Goal: Information Seeking & Learning: Check status

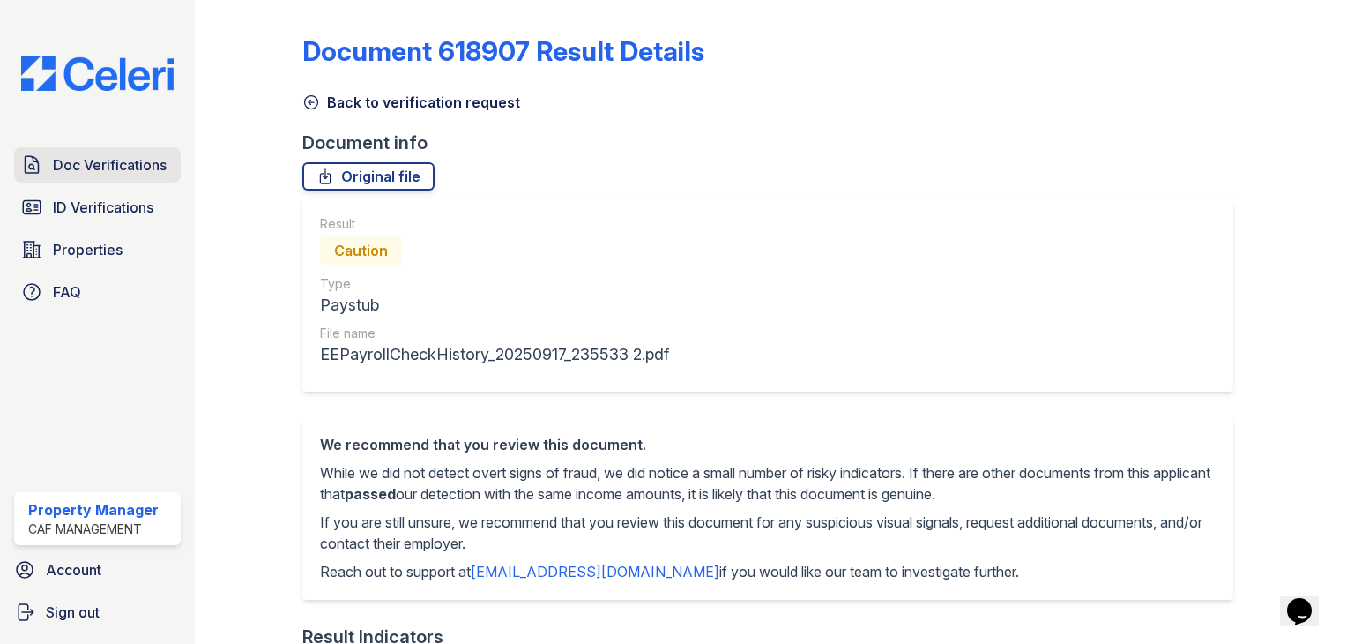
click at [106, 160] on span "Doc Verifications" at bounding box center [110, 164] width 114 height 21
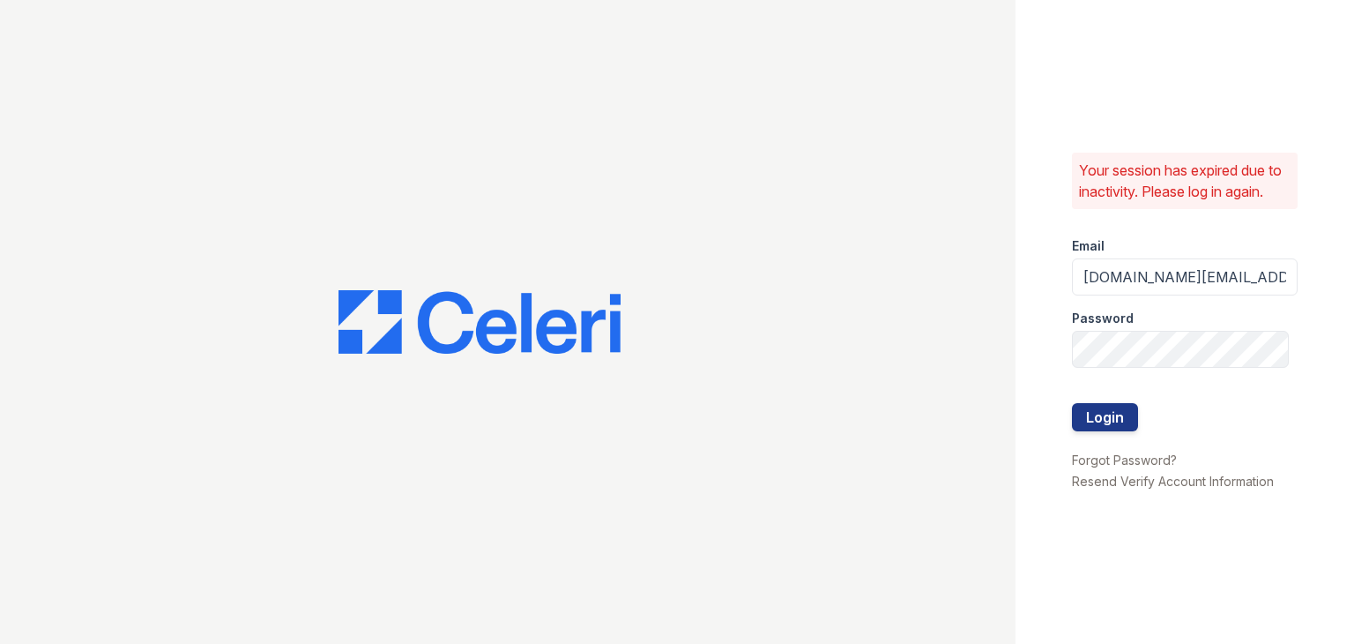
click at [1131, 255] on div "Email" at bounding box center [1185, 240] width 226 height 35
click at [1130, 272] on input "Thornbury.am@cafmanagement.com" at bounding box center [1185, 276] width 226 height 37
drag, startPoint x: 1176, startPoint y: 280, endPoint x: 936, endPoint y: 298, distance: 241.5
click at [937, 287] on div "Your session has expired due to inactivity. Please log in again. Email Thornbur…" at bounding box center [677, 322] width 1354 height 644
type input "avalon.pm@cafmanagement.com"
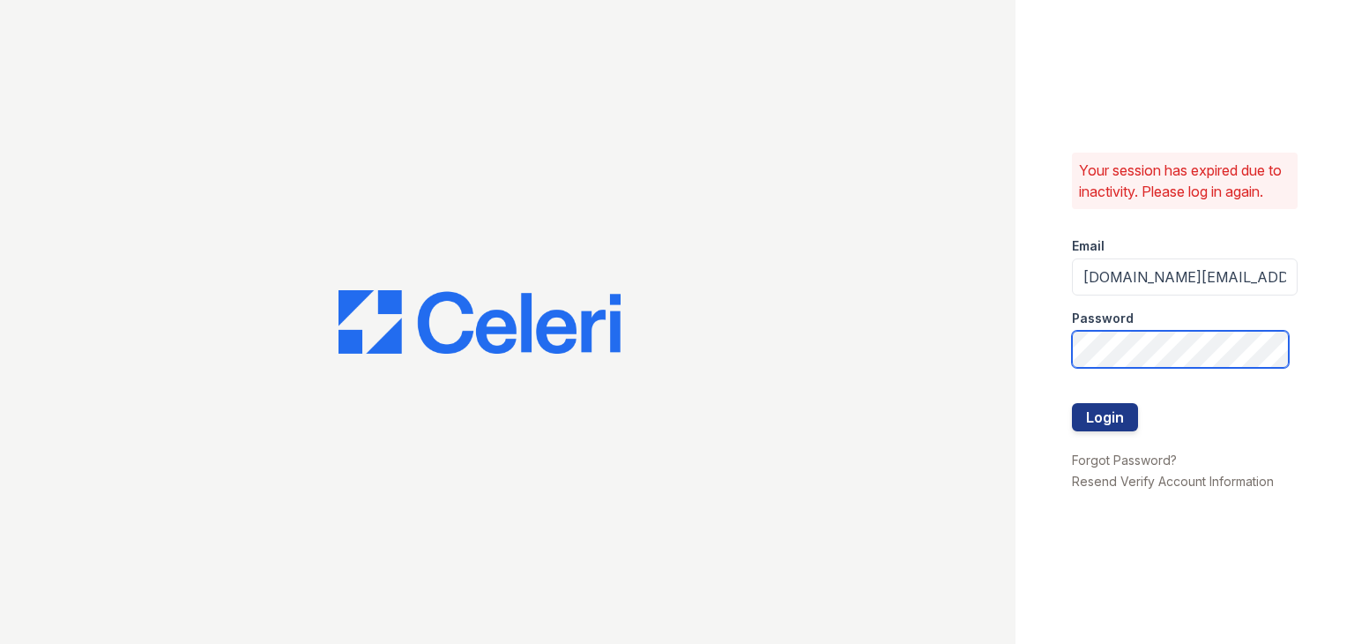
click at [1072, 403] on button "Login" at bounding box center [1105, 417] width 66 height 28
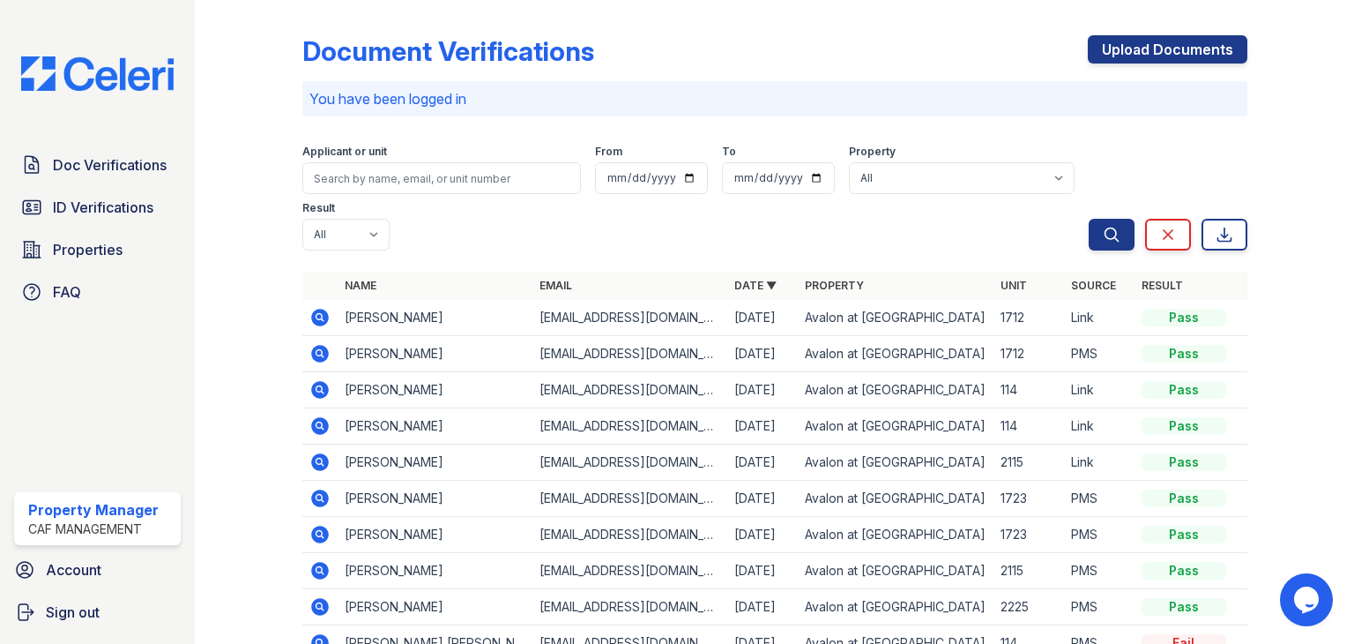
drag, startPoint x: 317, startPoint y: 421, endPoint x: 373, endPoint y: 457, distance: 67.0
click at [317, 421] on icon at bounding box center [320, 426] width 18 height 18
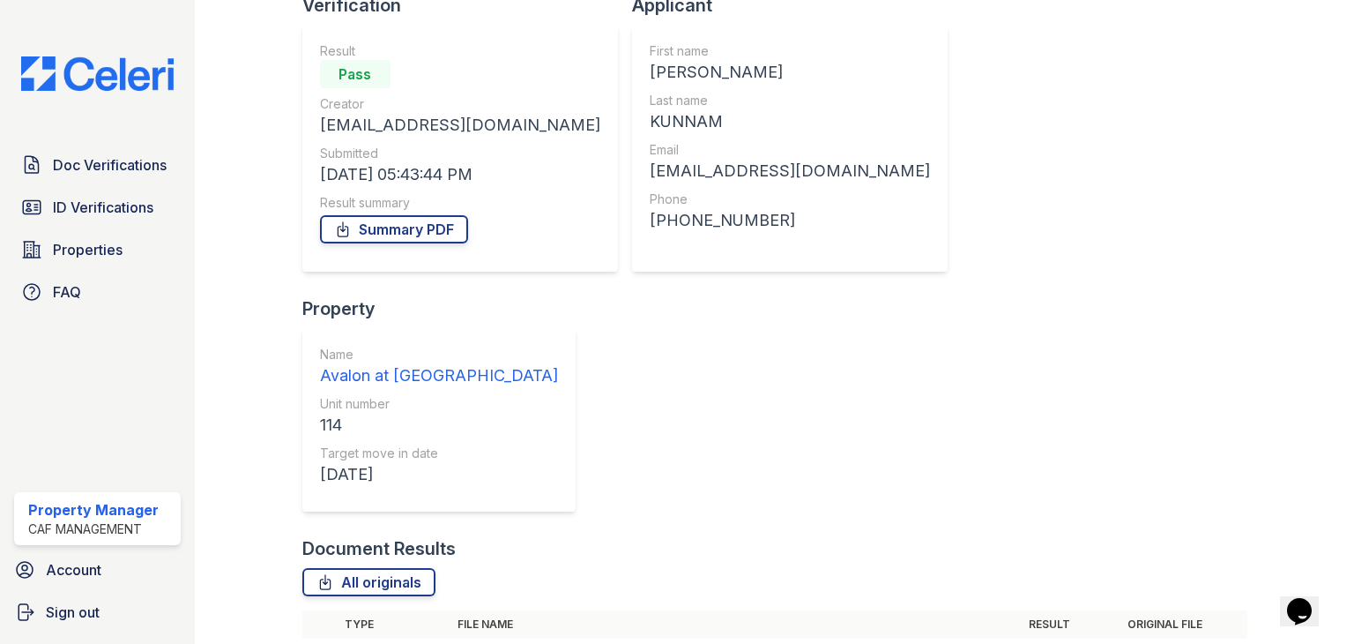
scroll to position [142, 0]
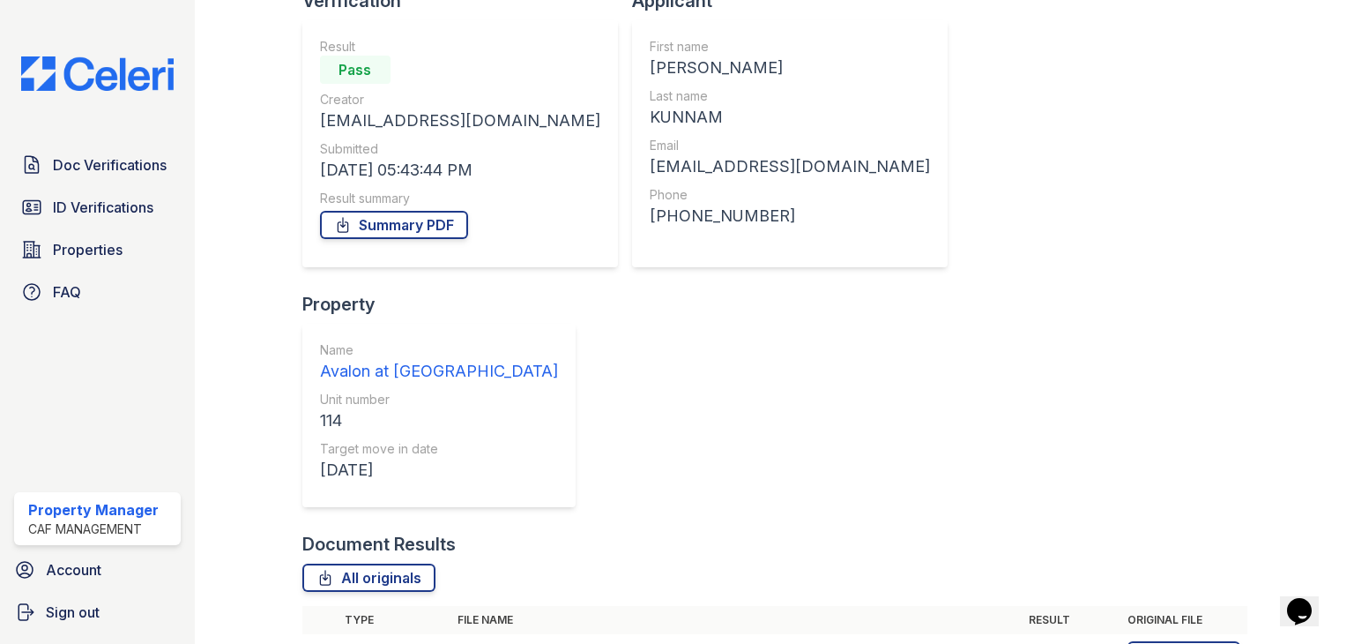
click at [323, 643] on icon at bounding box center [320, 655] width 18 height 18
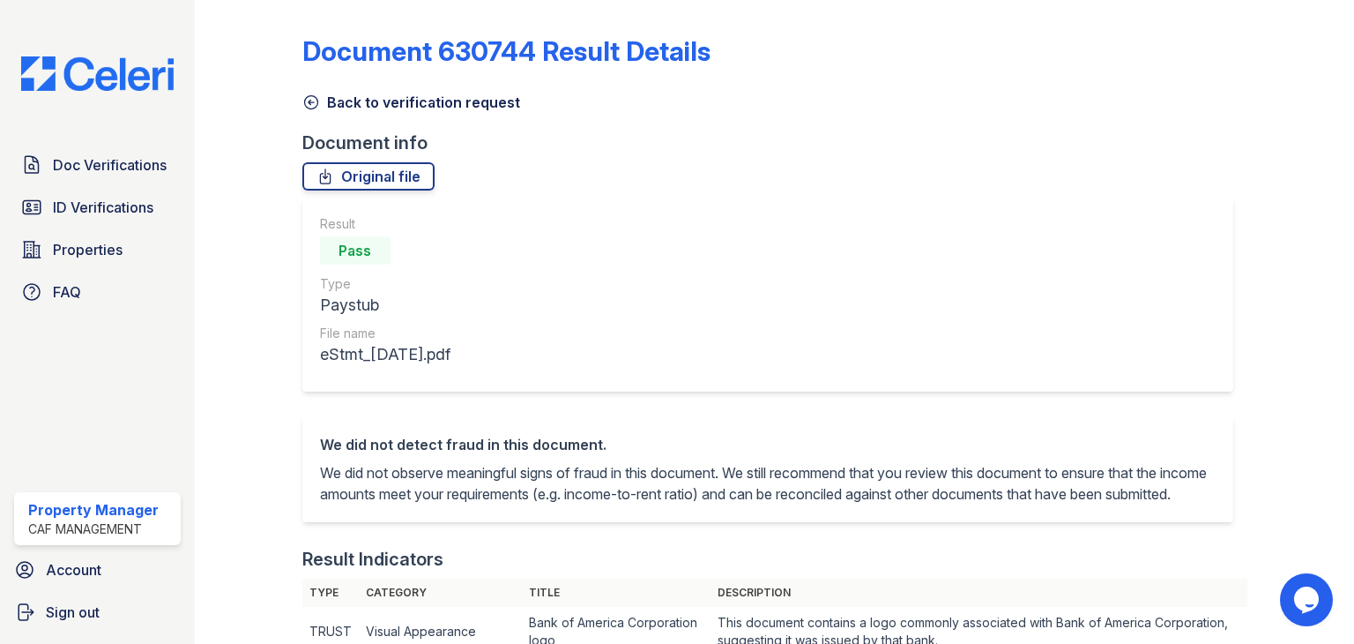
click at [318, 103] on icon at bounding box center [311, 102] width 18 height 18
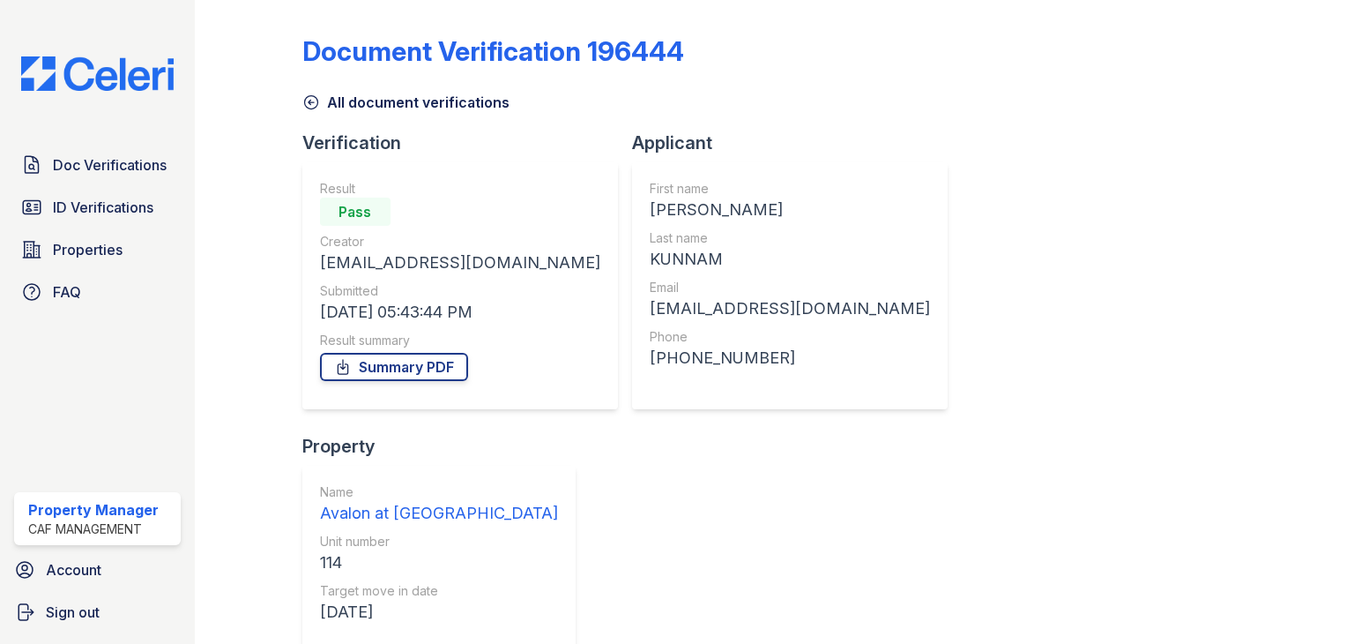
scroll to position [142, 0]
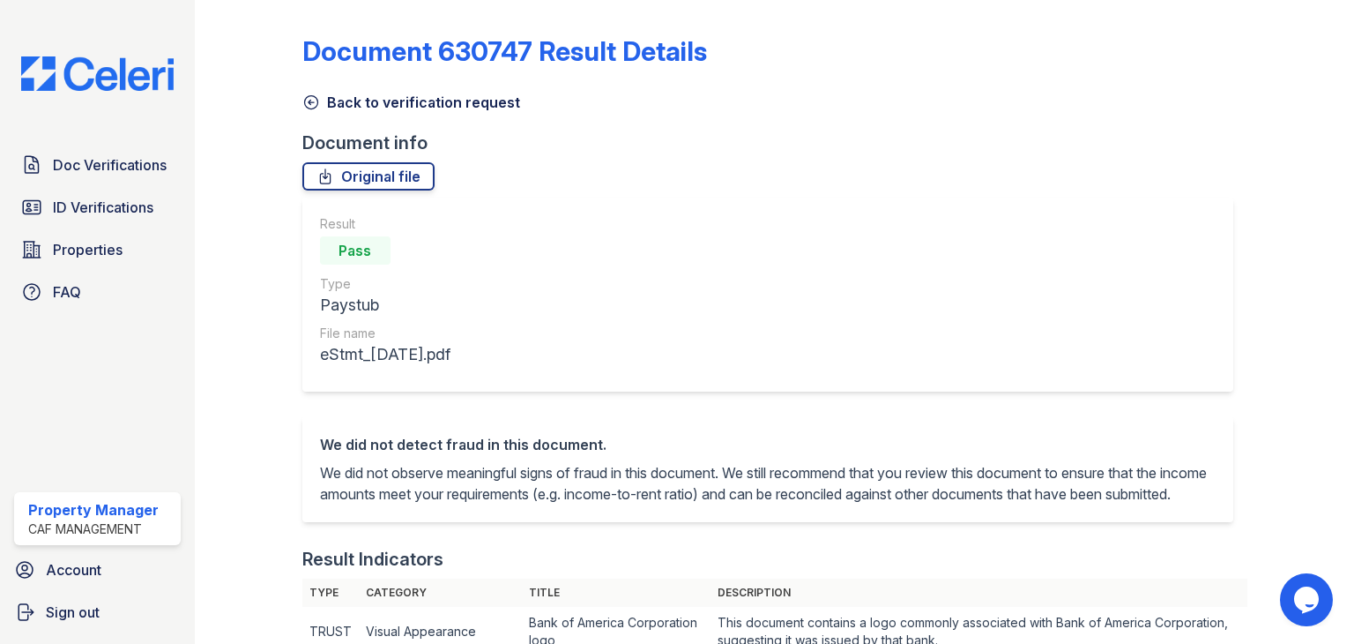
scroll to position [529, 0]
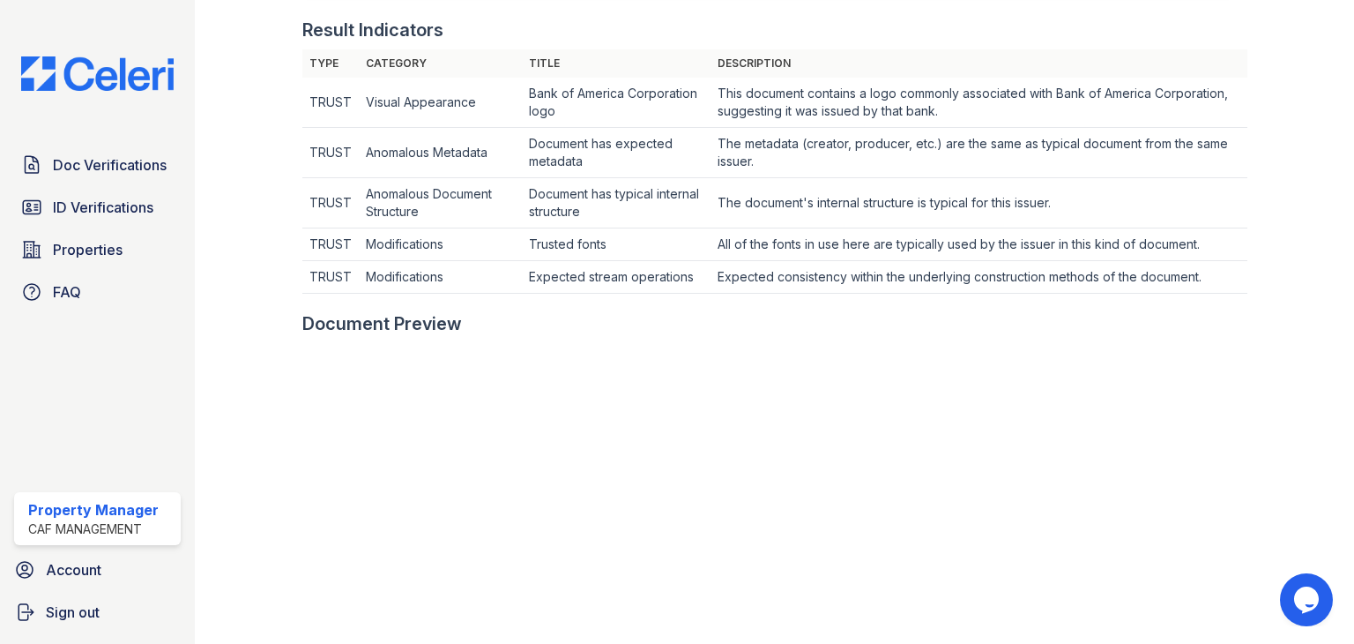
drag, startPoint x: 148, startPoint y: 164, endPoint x: 187, endPoint y: 196, distance: 50.1
click at [148, 163] on span "Doc Verifications" at bounding box center [110, 164] width 114 height 21
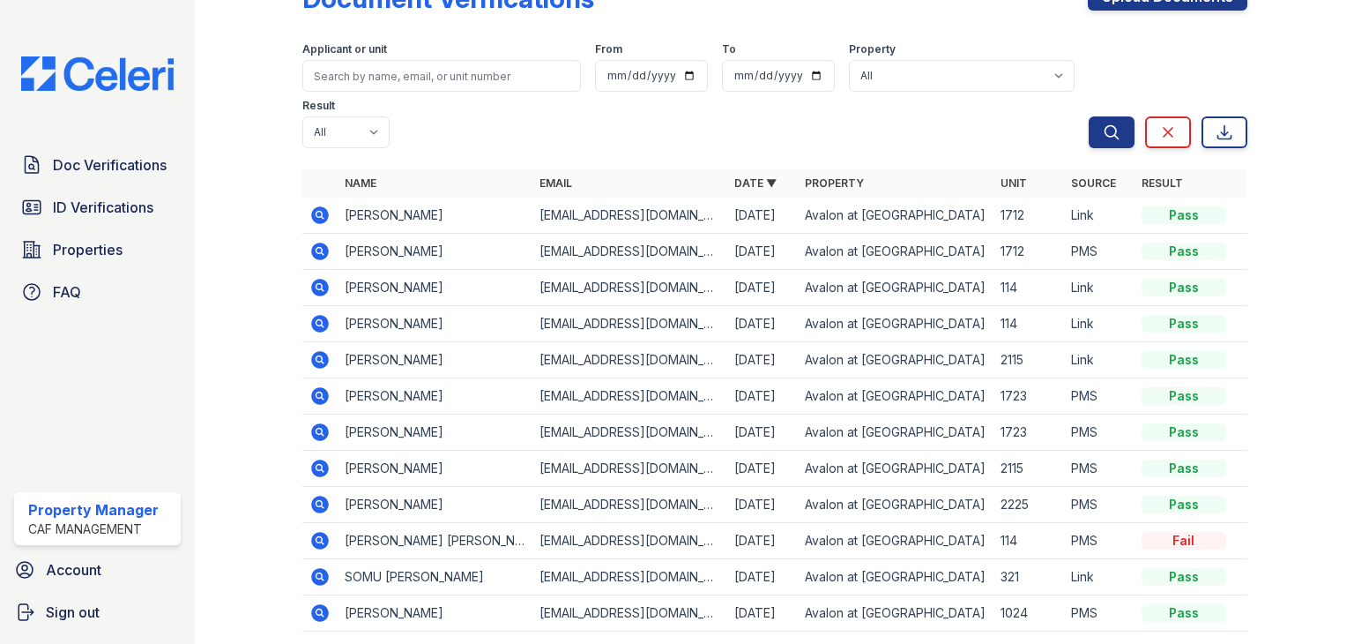
scroll to position [138, 0]
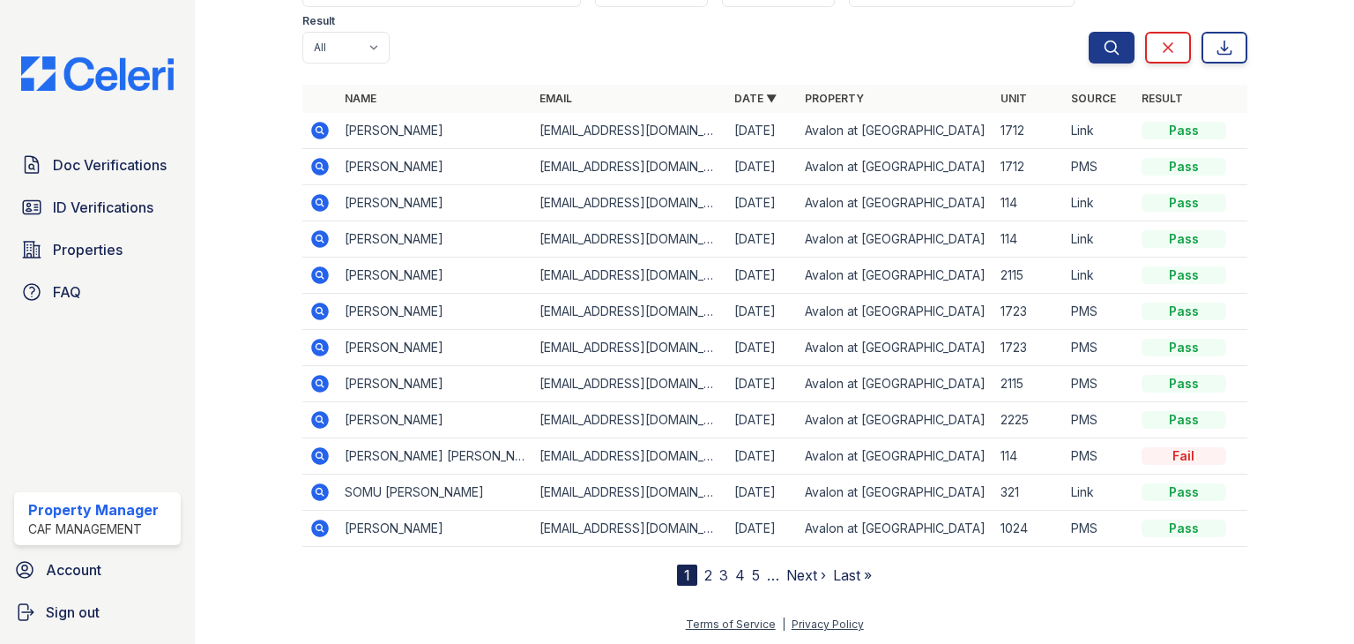
click at [324, 459] on icon at bounding box center [320, 456] width 18 height 18
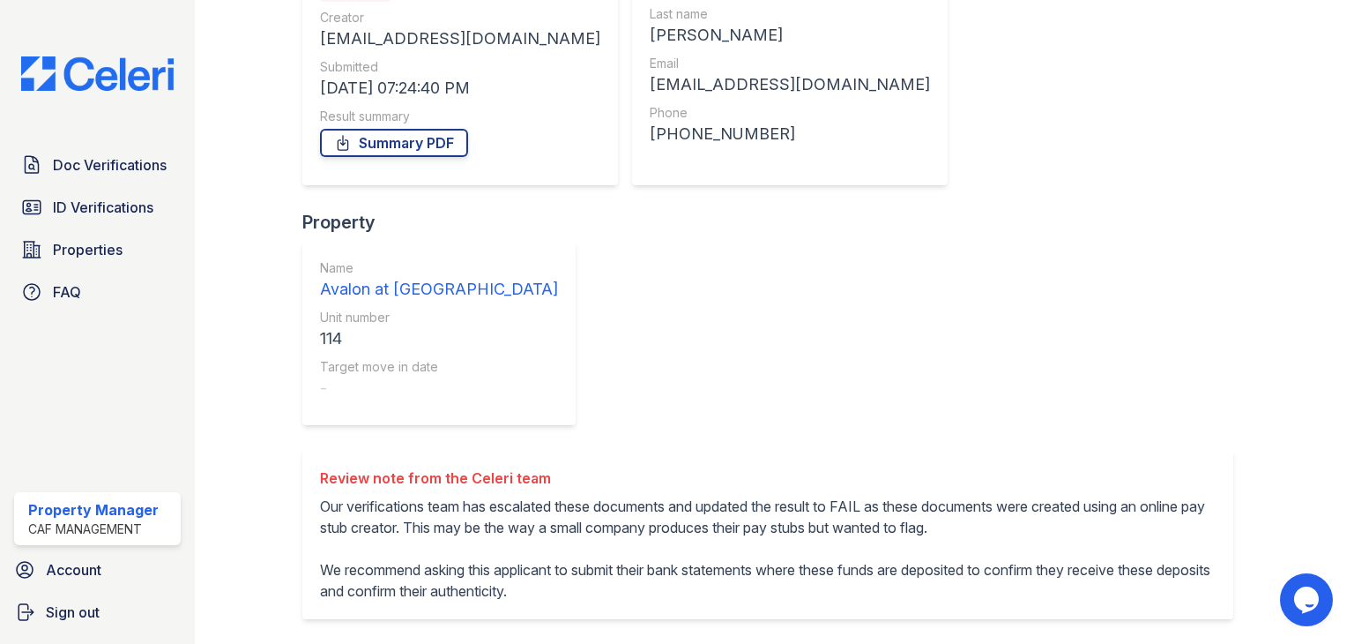
scroll to position [357, 0]
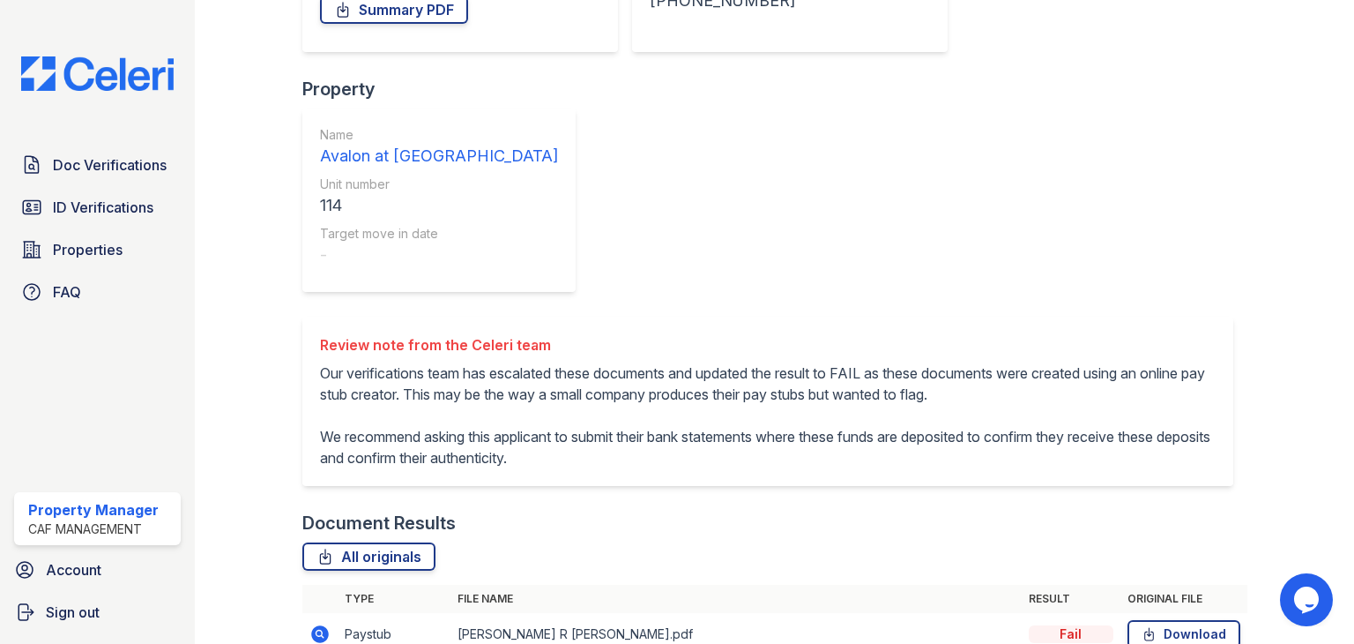
click at [318, 623] on icon at bounding box center [320, 633] width 21 height 21
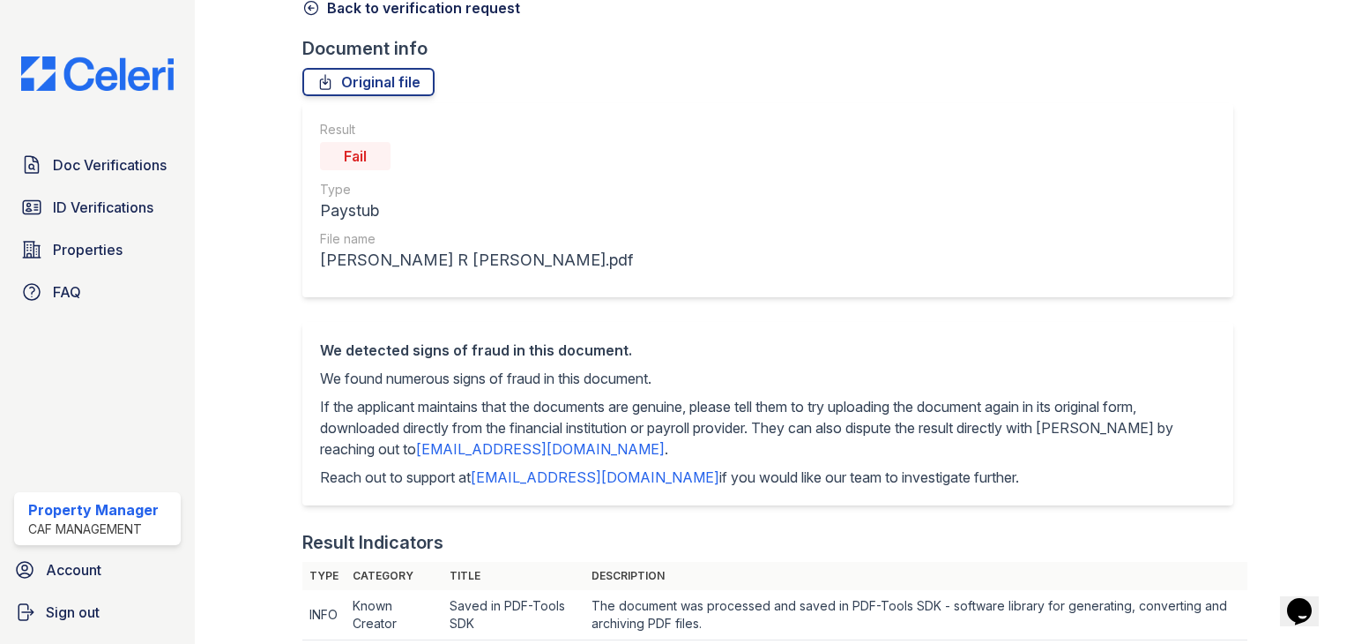
scroll to position [88, 0]
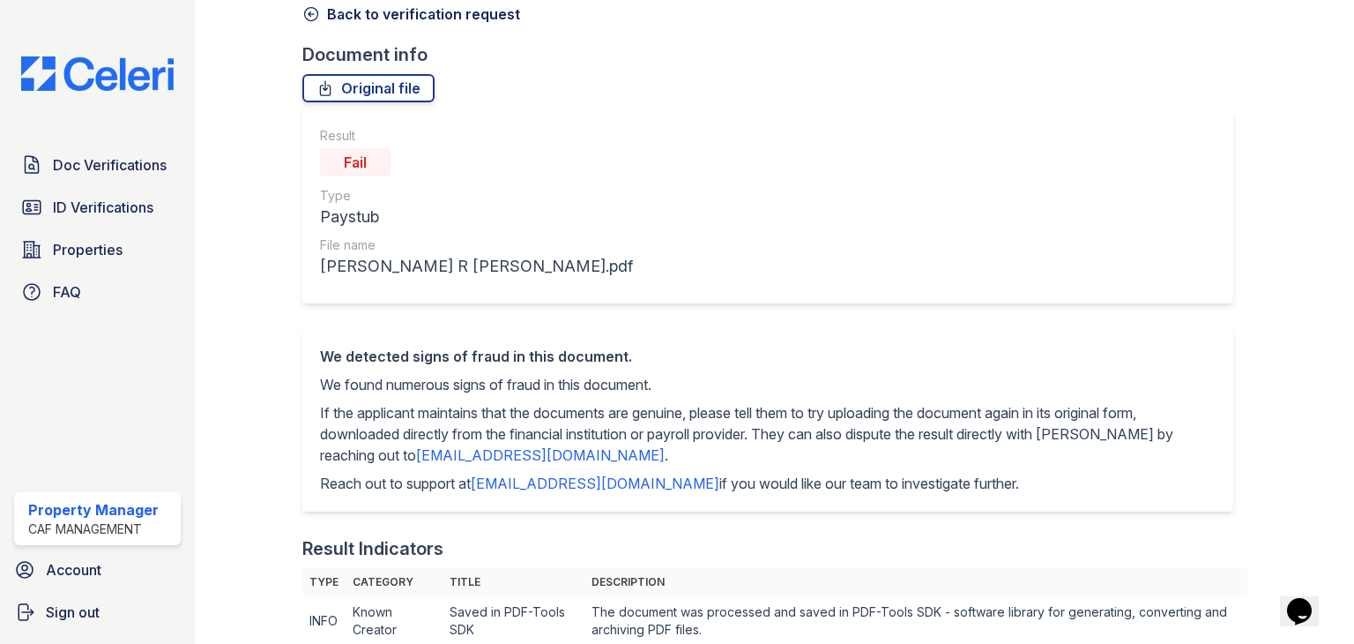
drag, startPoint x: 328, startPoint y: 15, endPoint x: 332, endPoint y: 35, distance: 20.6
click at [328, 15] on link "Back to verification request" at bounding box center [411, 14] width 218 height 21
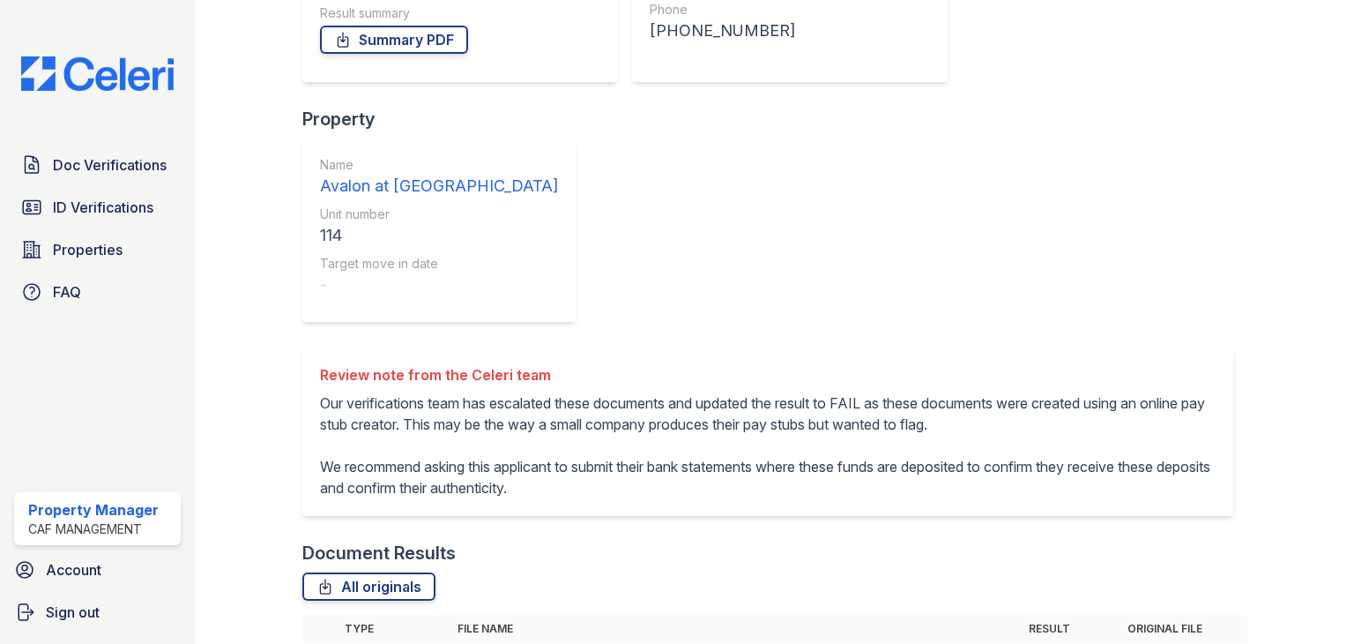
scroll to position [353, 0]
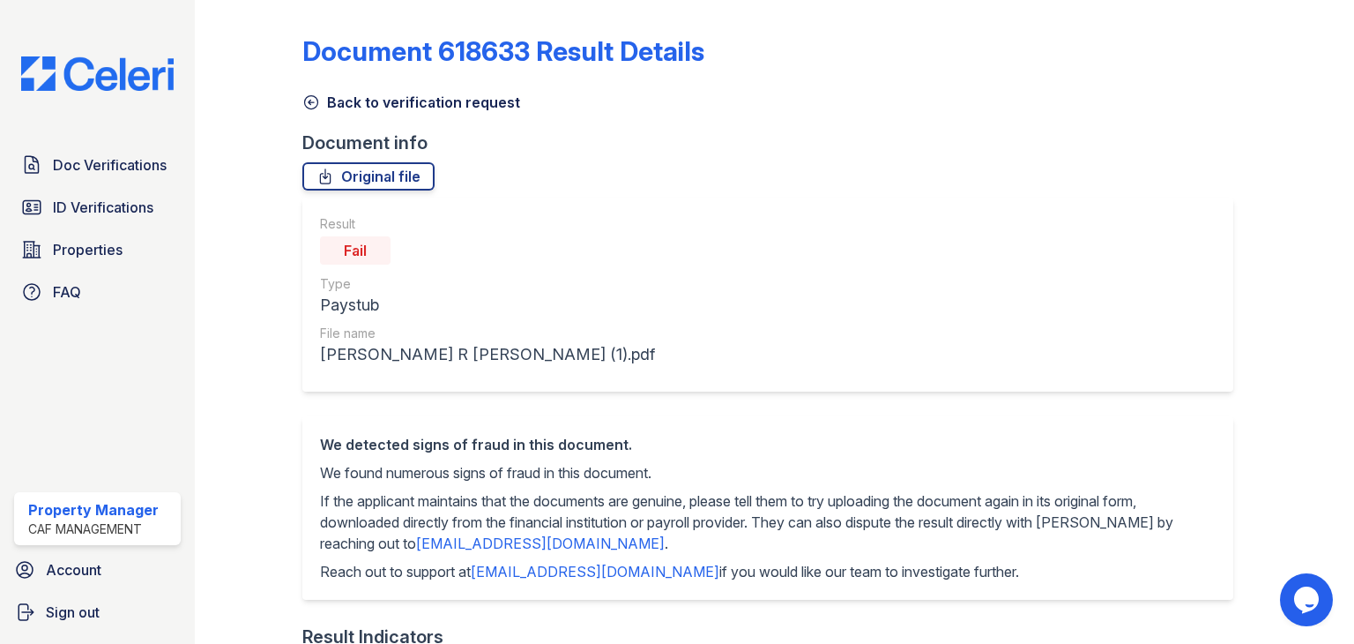
drag, startPoint x: 314, startPoint y: 103, endPoint x: 360, endPoint y: 142, distance: 60.1
click at [314, 102] on icon at bounding box center [311, 102] width 18 height 18
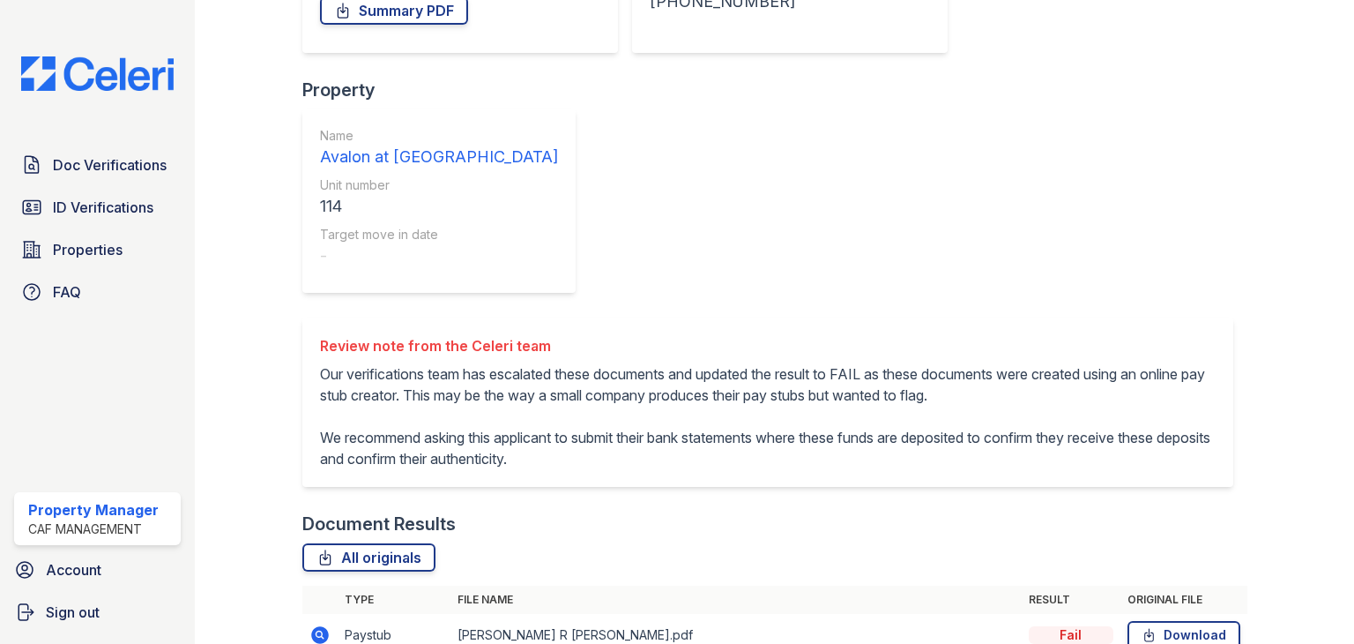
scroll to position [357, 0]
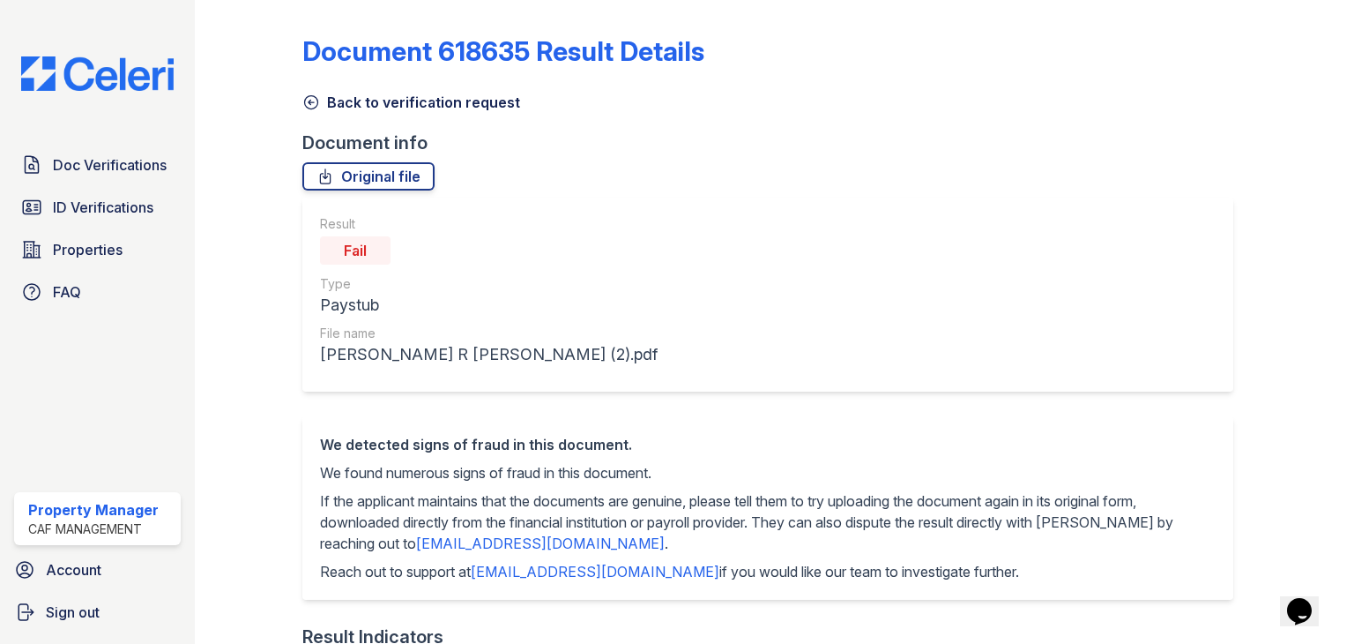
click at [318, 102] on icon at bounding box center [311, 102] width 18 height 18
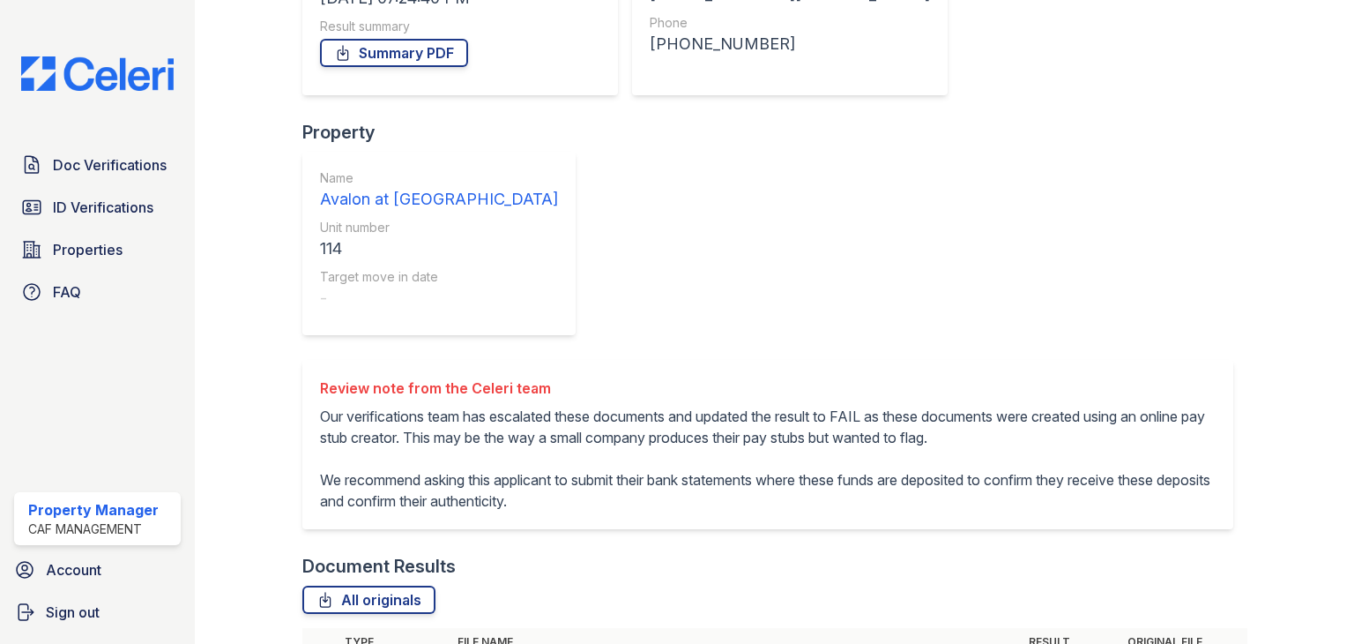
scroll to position [357, 0]
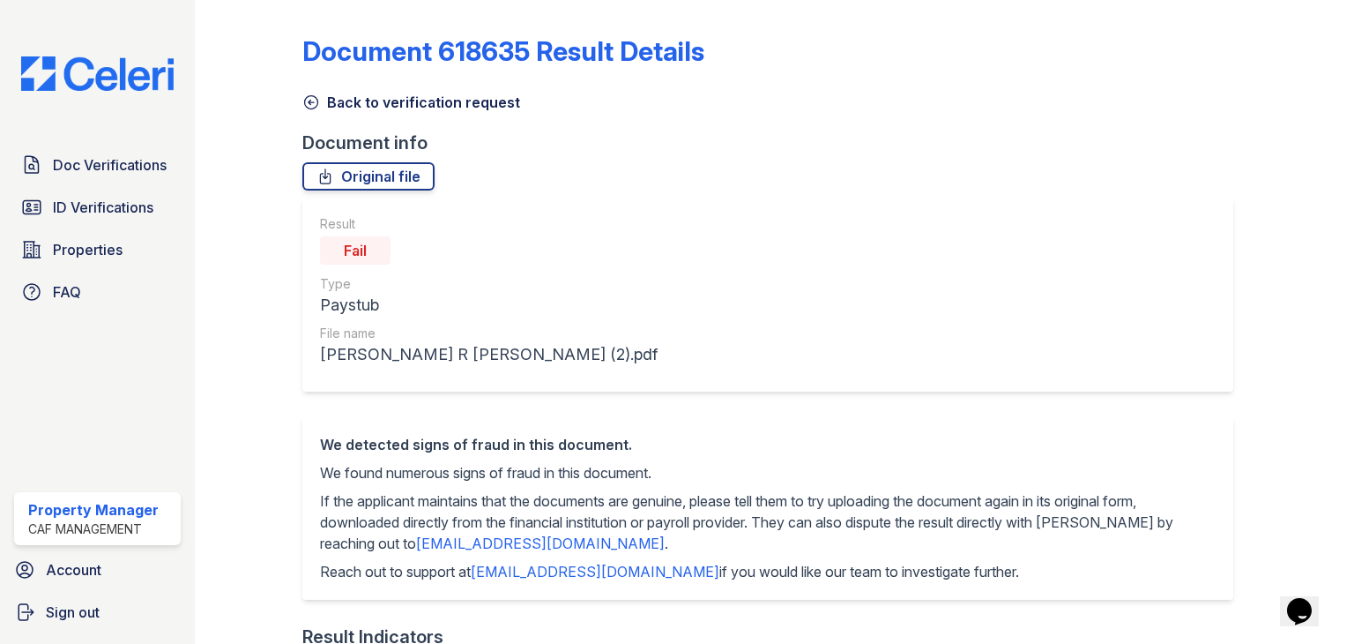
click at [328, 106] on link "Back to verification request" at bounding box center [411, 102] width 218 height 21
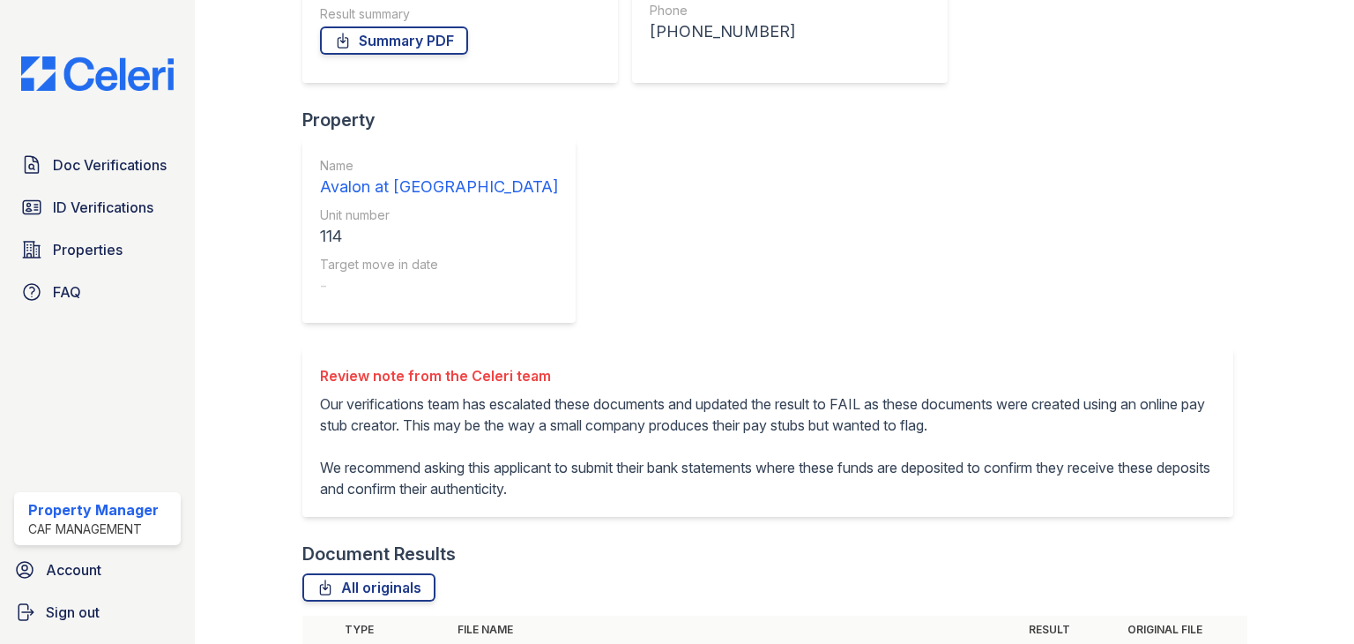
scroll to position [353, 0]
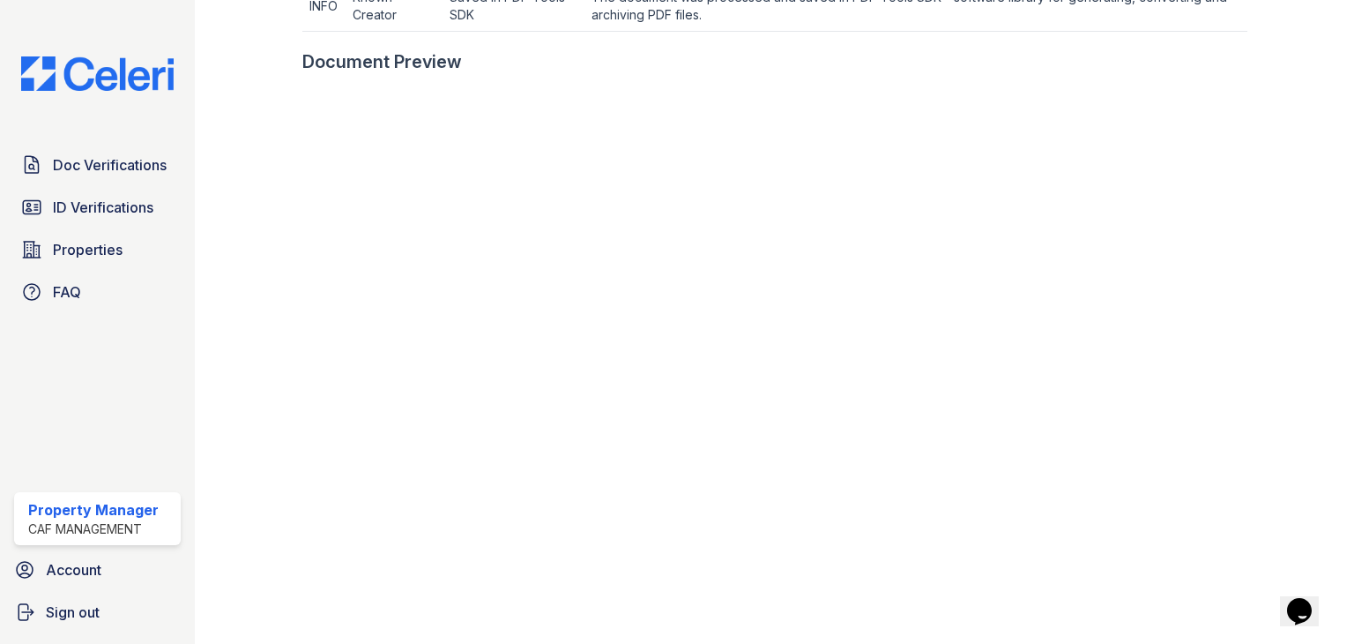
scroll to position [705, 0]
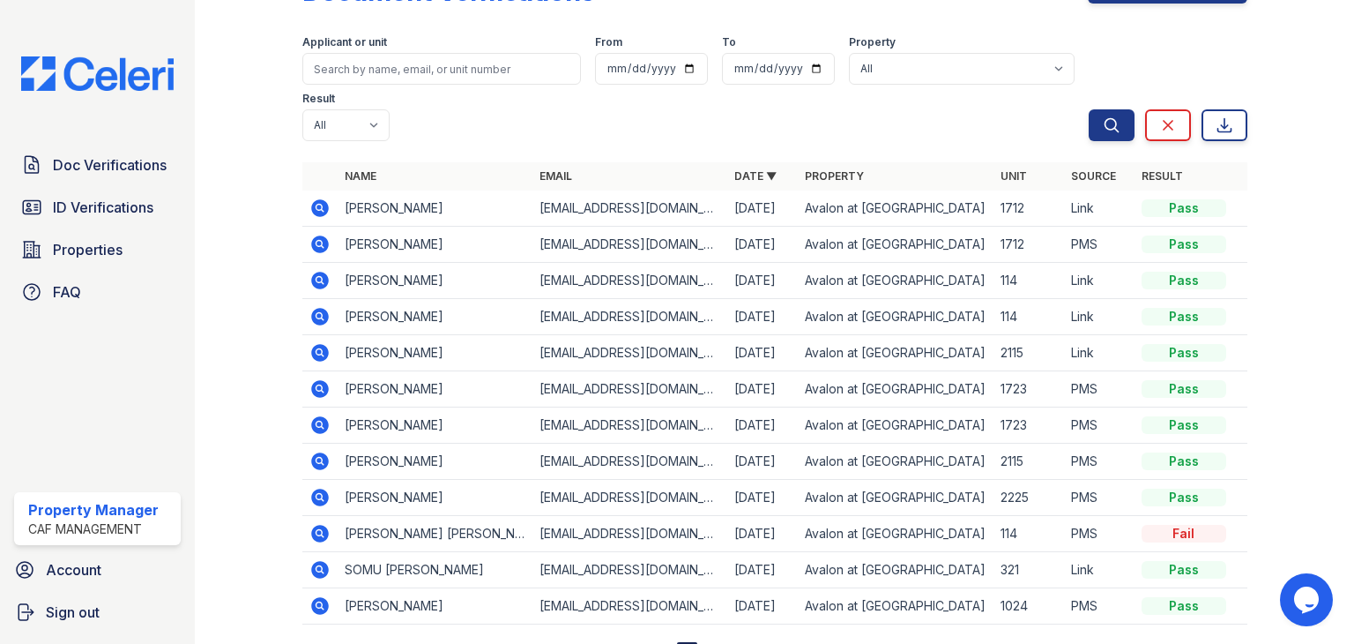
scroll to position [138, 0]
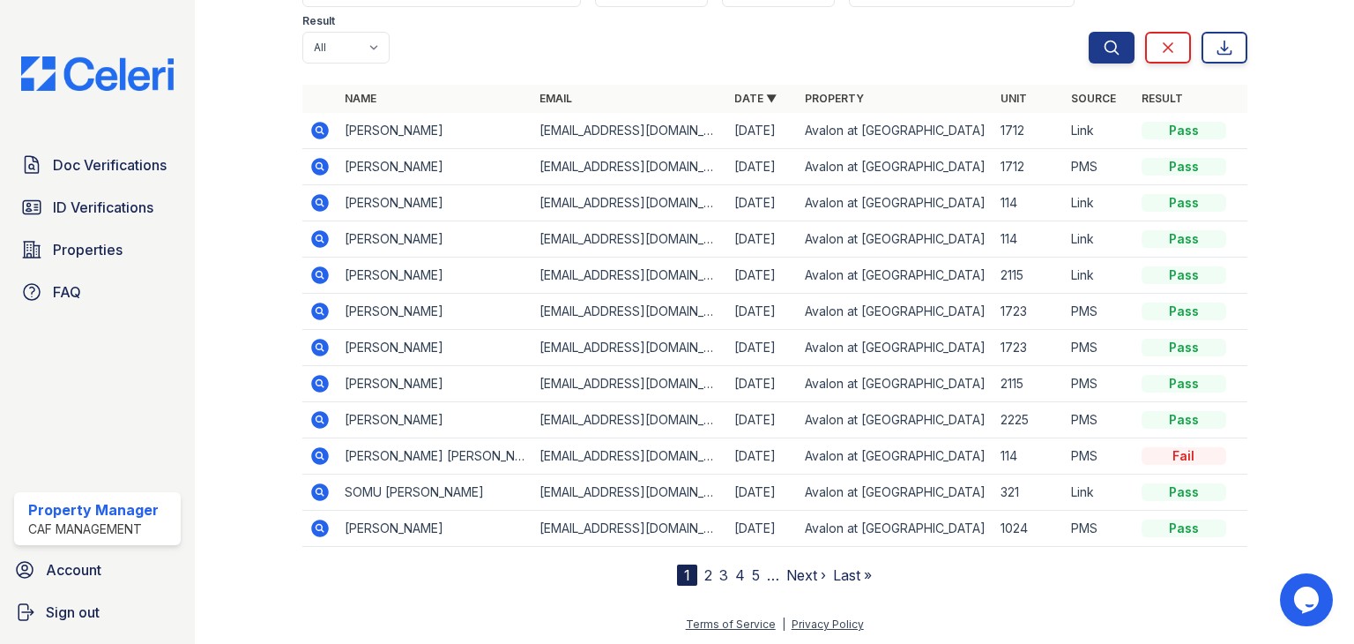
click at [705, 566] on link "2" at bounding box center [709, 575] width 8 height 18
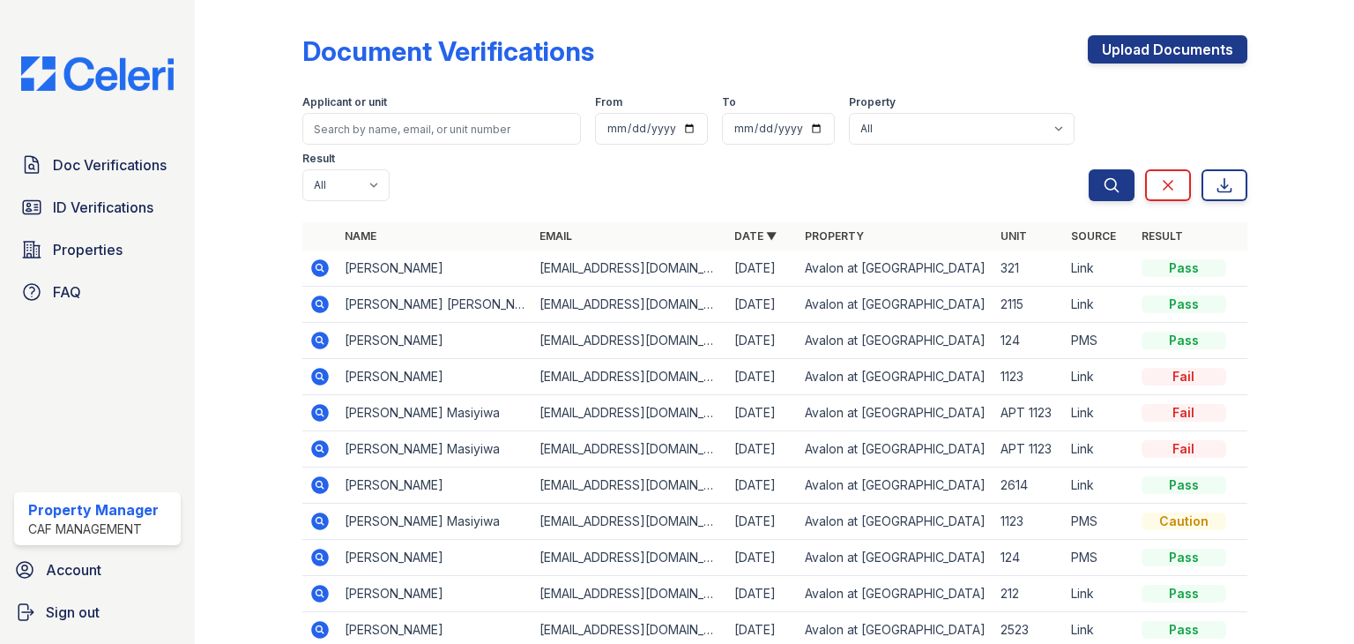
click at [385, 146] on div "Applicant or unit From To Property All Avalon at Chase Oaks Result All Pass Cau…" at bounding box center [695, 144] width 787 height 113
click at [390, 133] on input "search" at bounding box center [441, 129] width 279 height 32
type input "venkata"
click at [1089, 169] on button "Search" at bounding box center [1112, 185] width 46 height 32
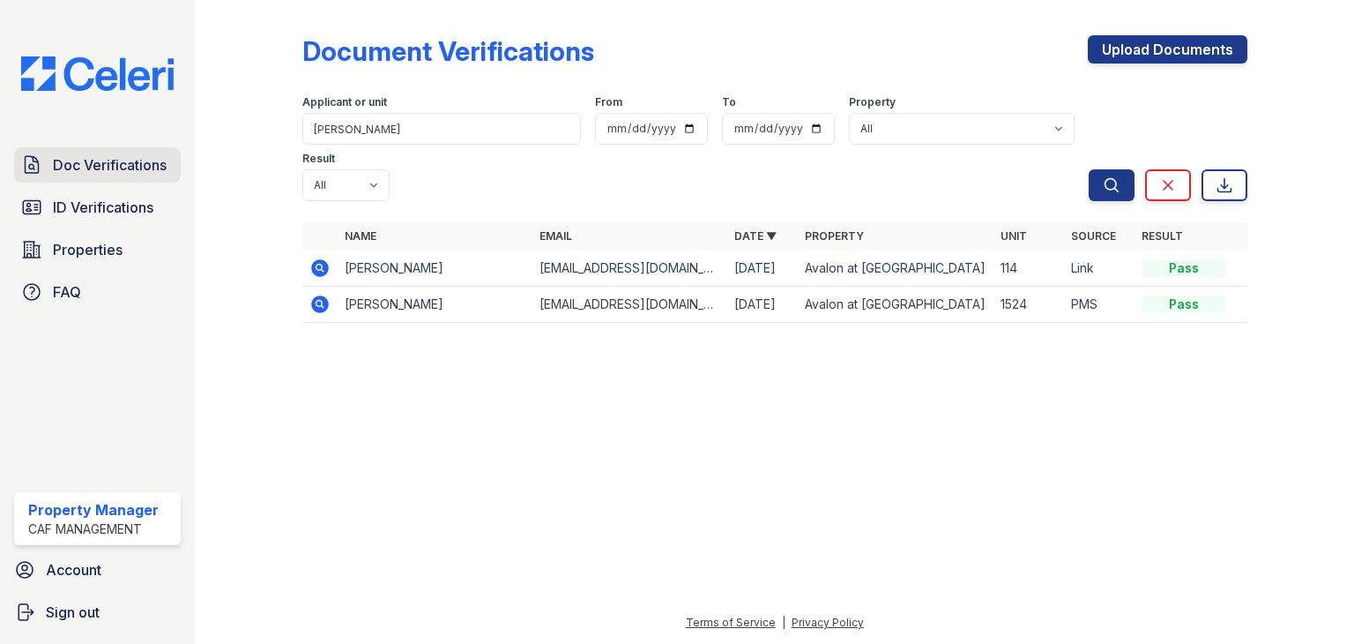
click at [155, 167] on span "Doc Verifications" at bounding box center [110, 164] width 114 height 21
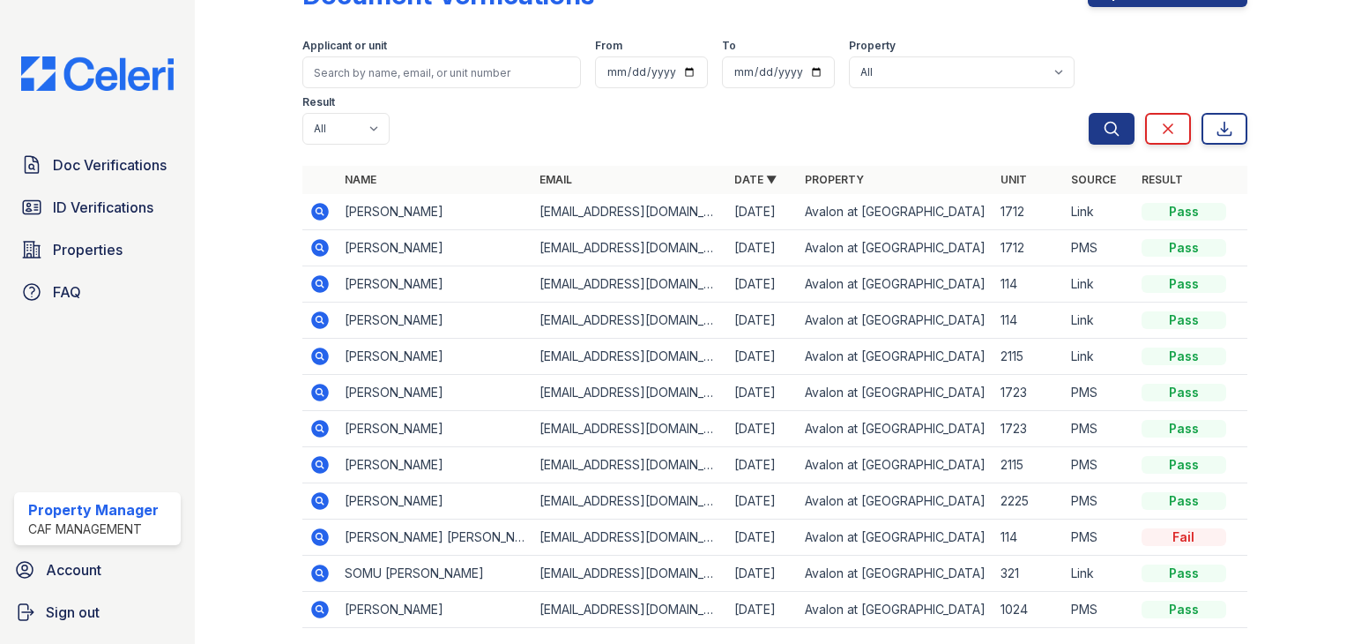
scroll to position [88, 0]
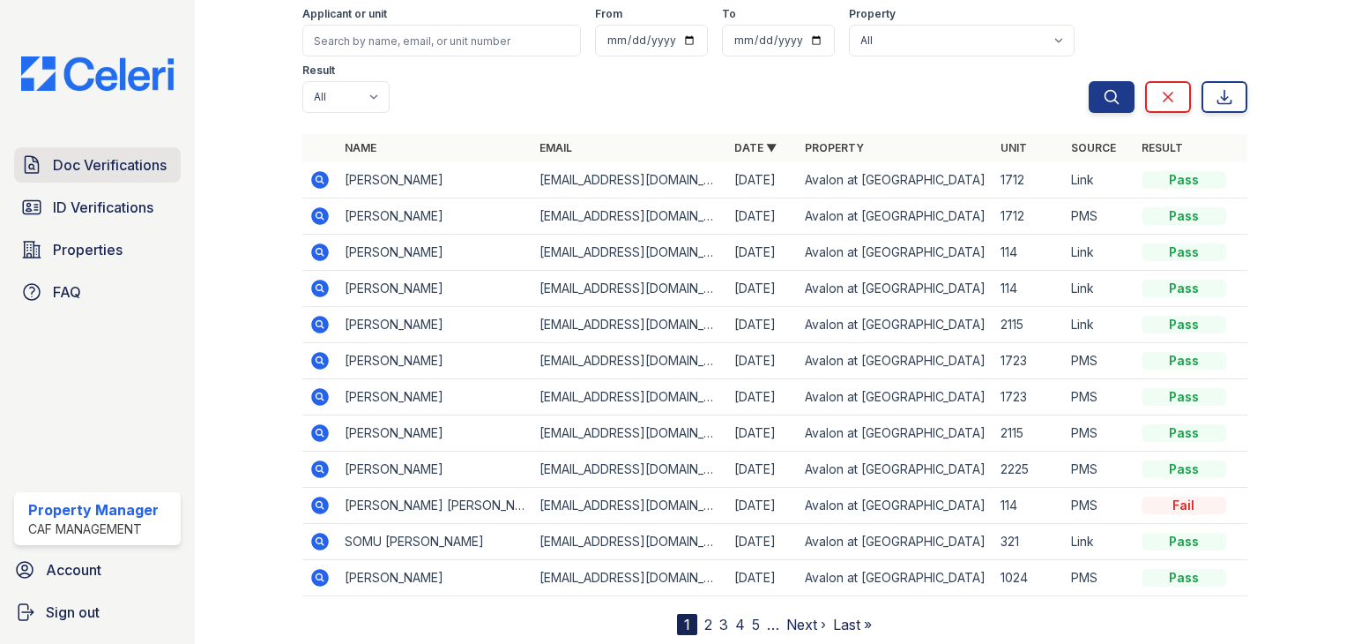
click at [83, 161] on span "Doc Verifications" at bounding box center [110, 164] width 114 height 21
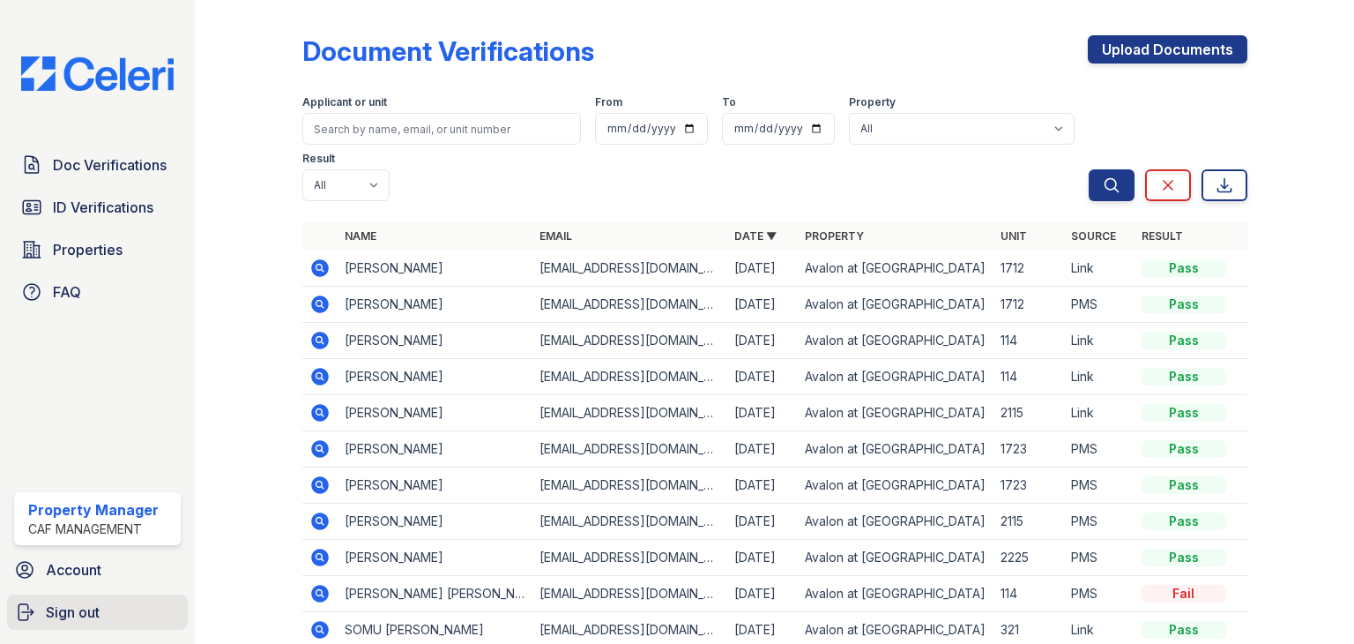
click at [73, 612] on span "Sign out" at bounding box center [73, 611] width 54 height 21
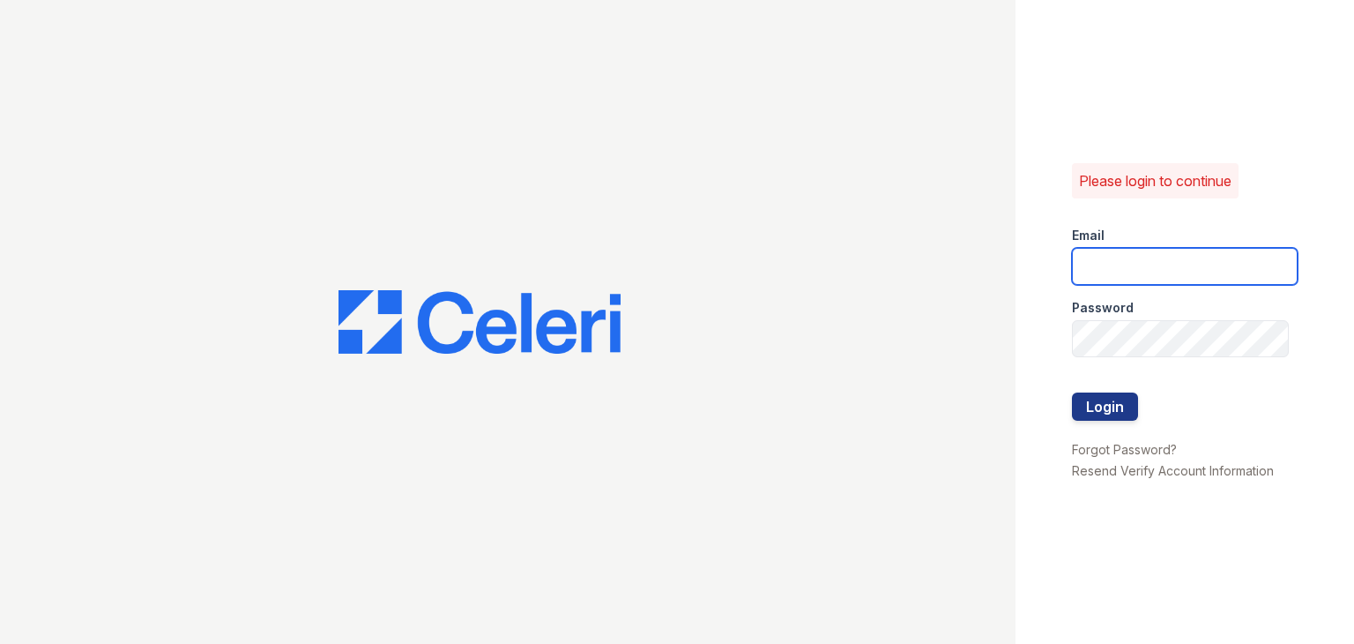
type input "Thornbury.am@cafmanagement.com"
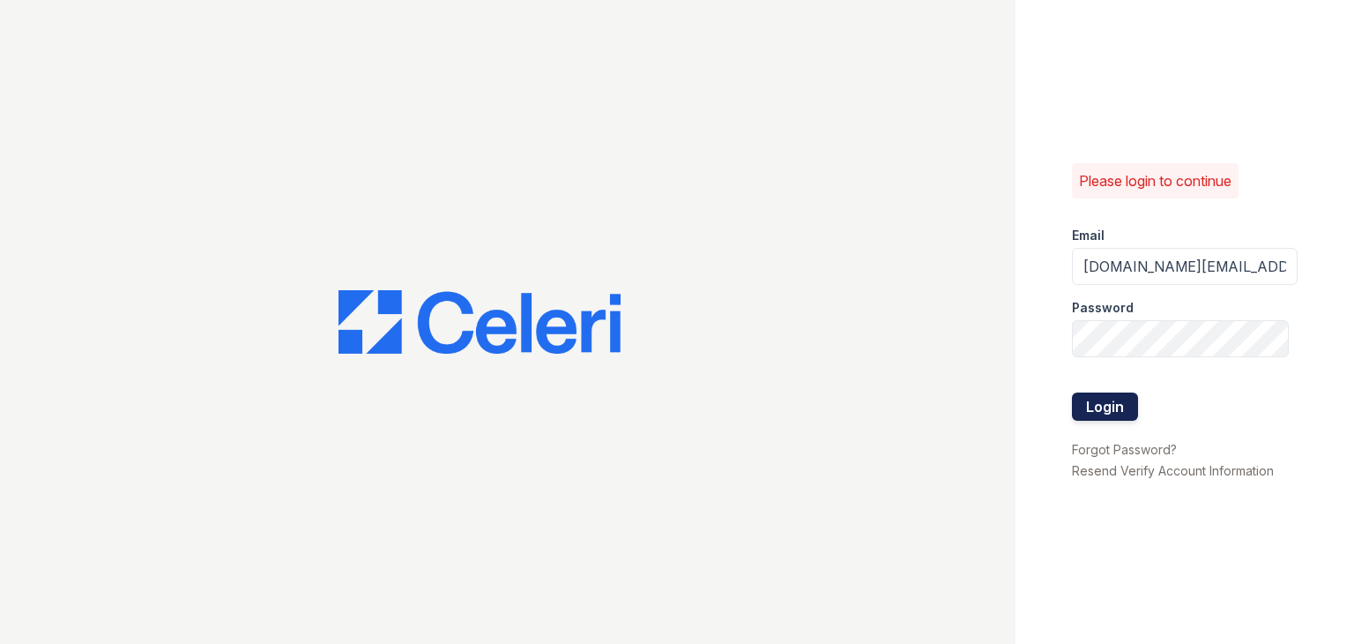
click at [1092, 410] on button "Login" at bounding box center [1105, 406] width 66 height 28
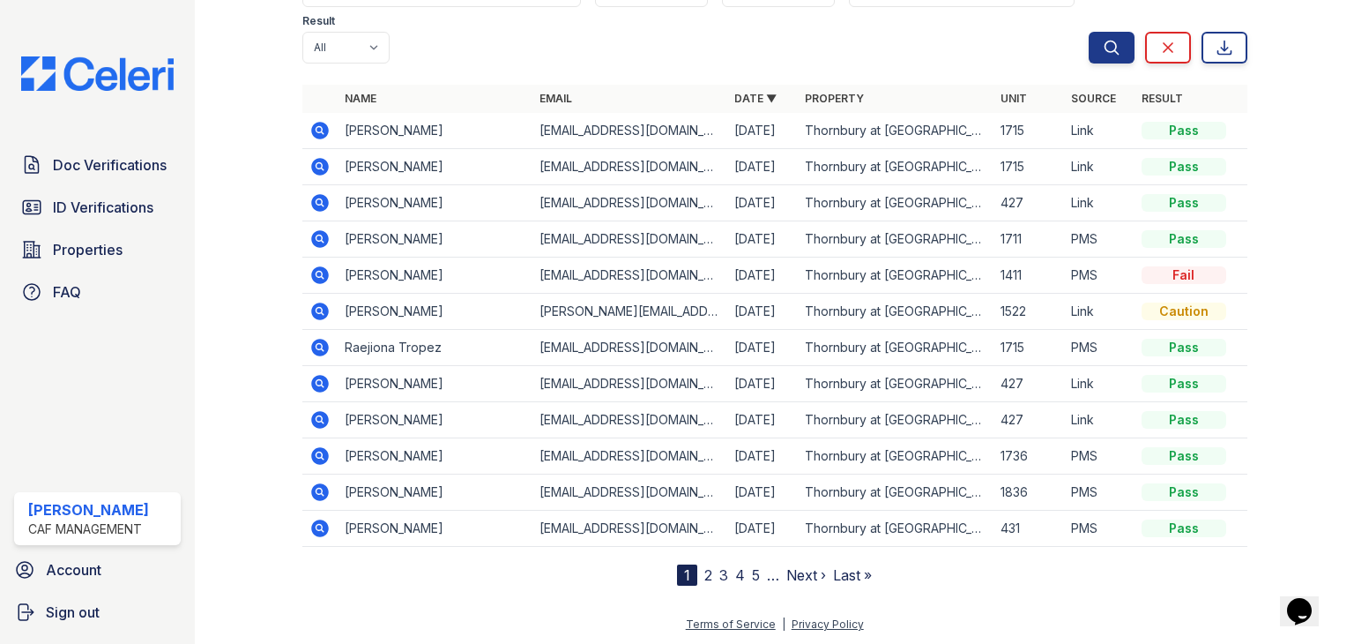
click at [319, 277] on icon at bounding box center [320, 275] width 18 height 18
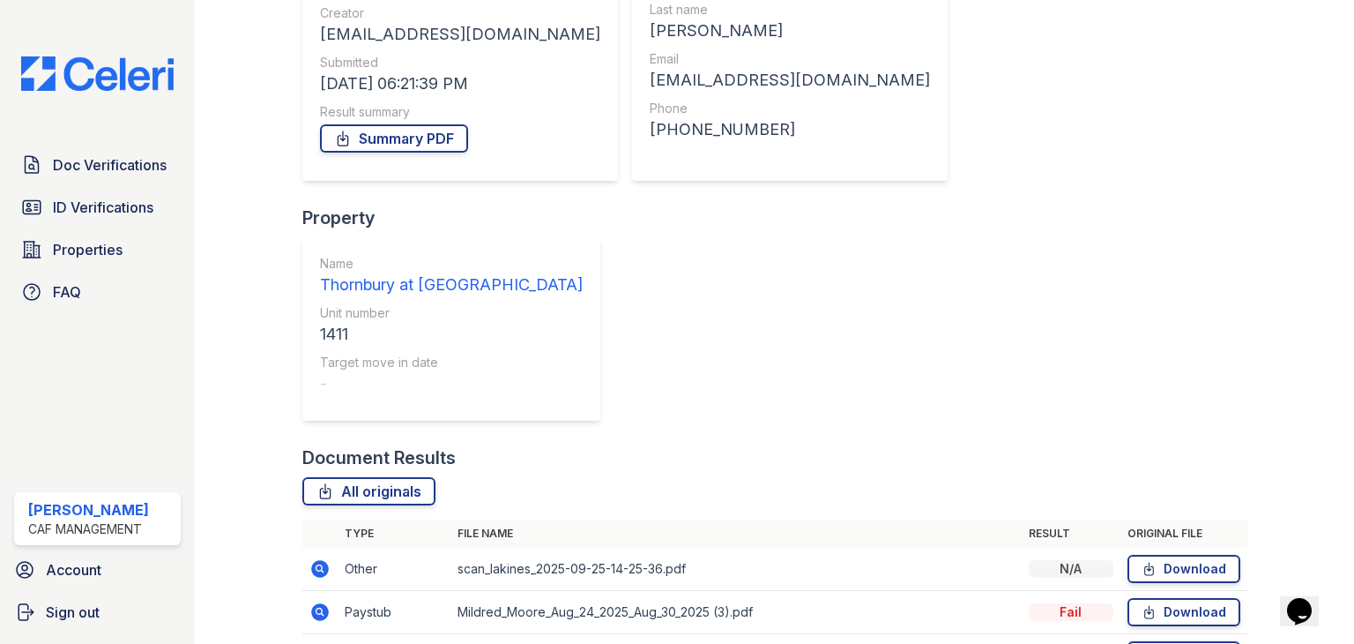
click at [317, 643] on icon at bounding box center [319, 654] width 4 height 4
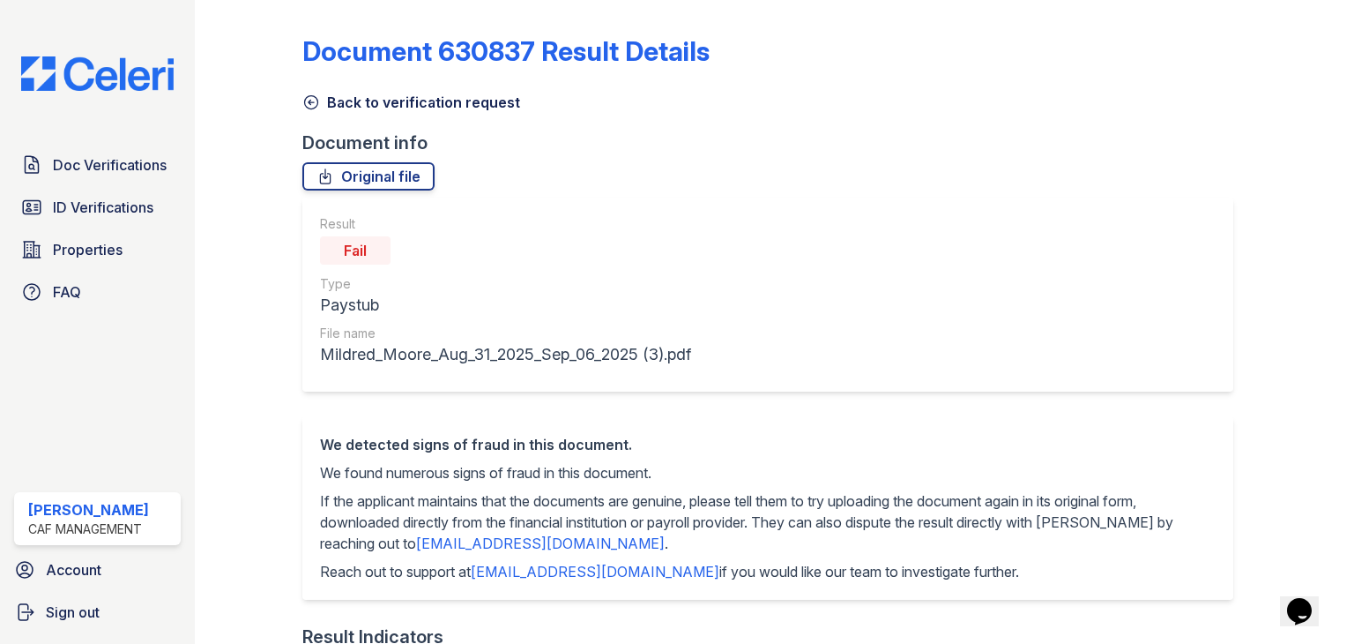
click at [313, 106] on icon at bounding box center [311, 102] width 18 height 18
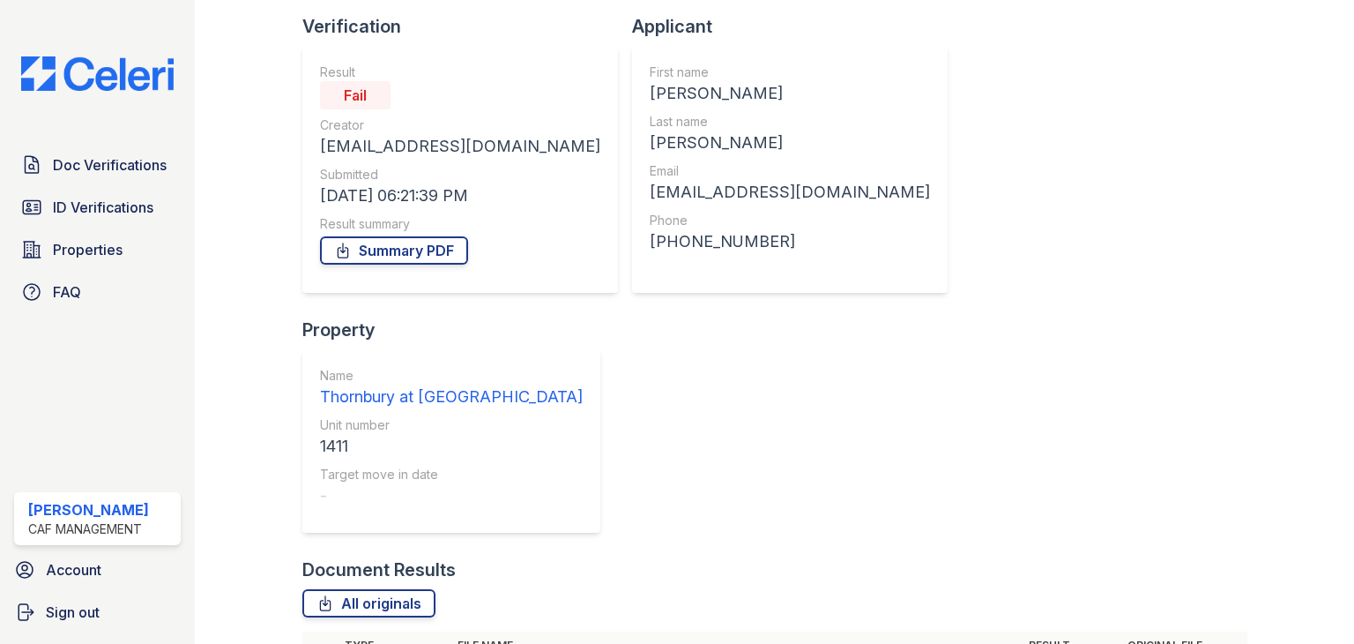
scroll to position [228, 0]
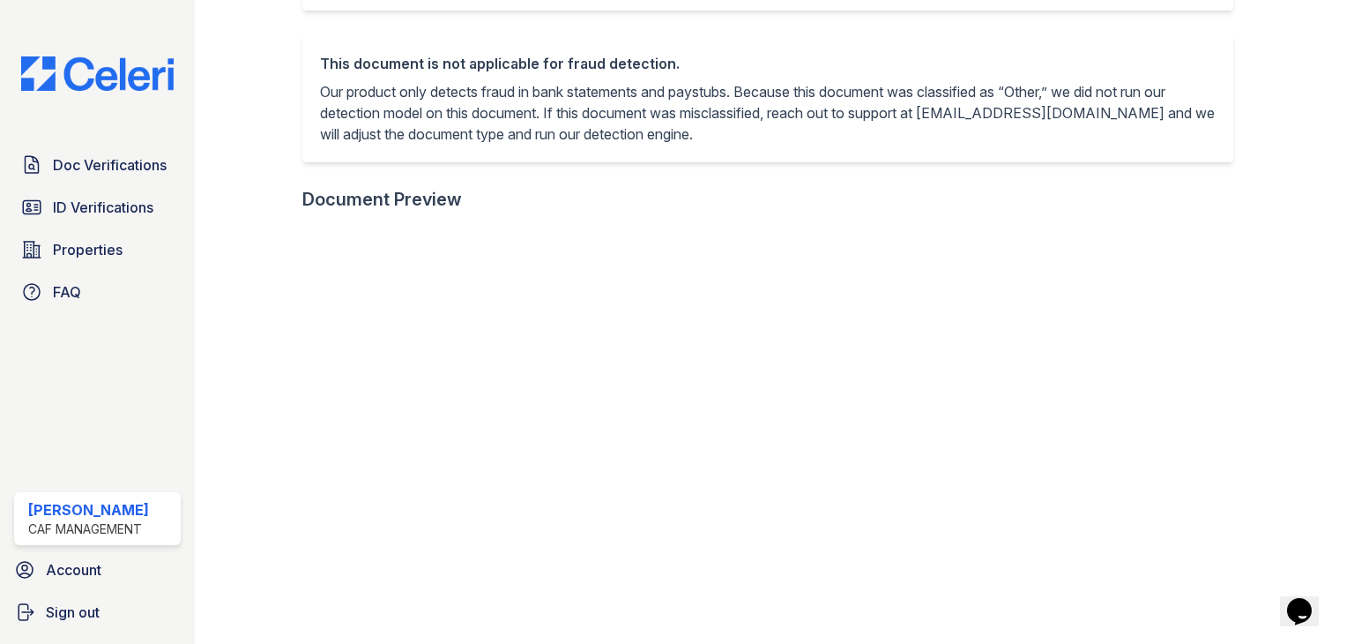
scroll to position [353, 0]
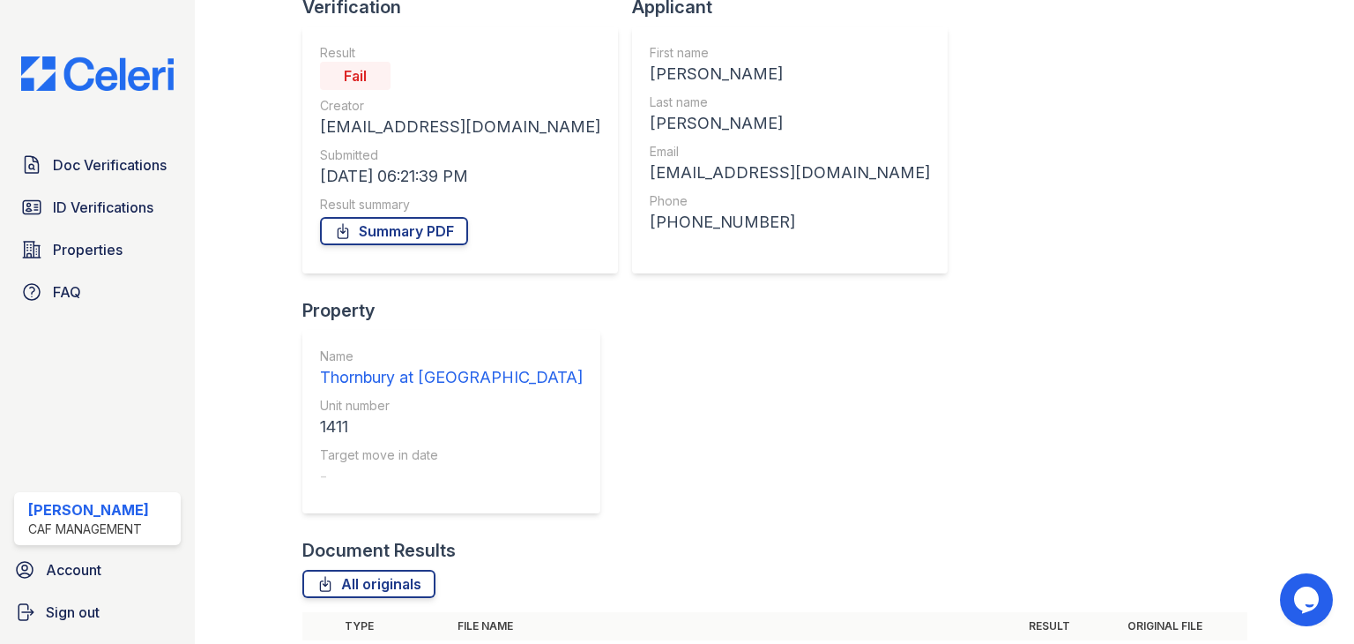
scroll to position [228, 0]
